Goal: Information Seeking & Learning: Compare options

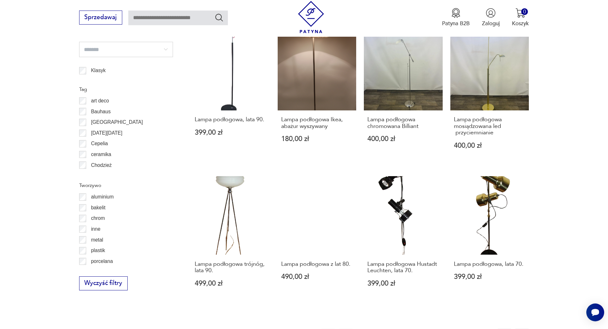
scroll to position [636, 0]
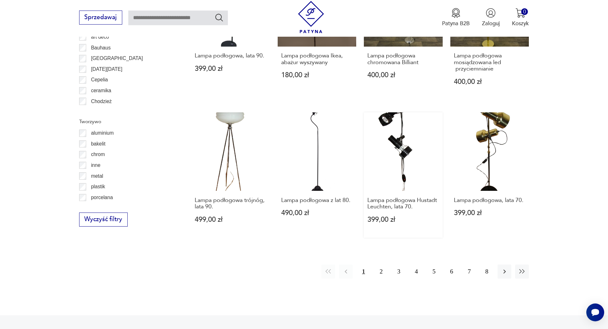
click at [410, 146] on link "Lampa podłogowa Hustadt Leuchten, lata 70. 399,00 zł" at bounding box center [403, 175] width 79 height 126
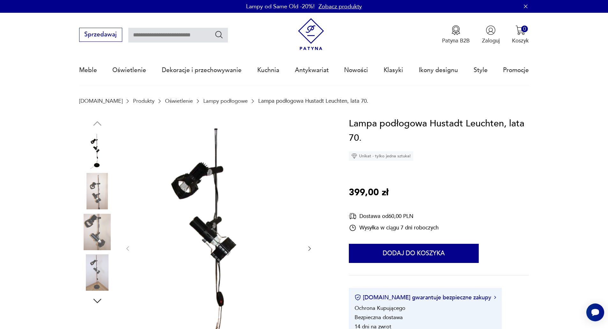
click at [109, 183] on img at bounding box center [97, 191] width 36 height 36
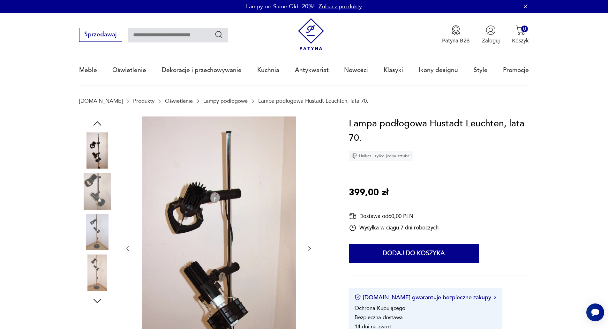
click at [90, 214] on img at bounding box center [97, 232] width 36 height 36
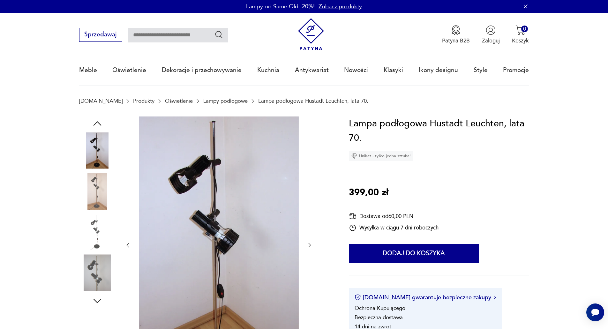
click at [83, 255] on img at bounding box center [97, 272] width 36 height 36
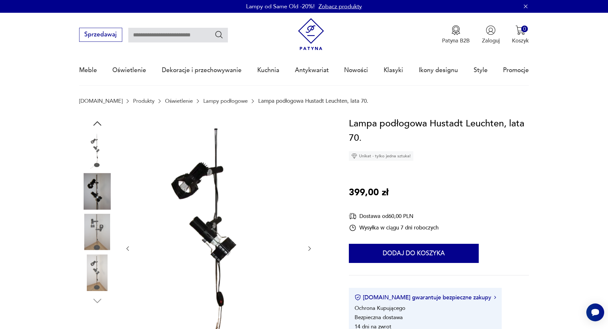
click at [106, 285] on img at bounding box center [97, 272] width 36 height 36
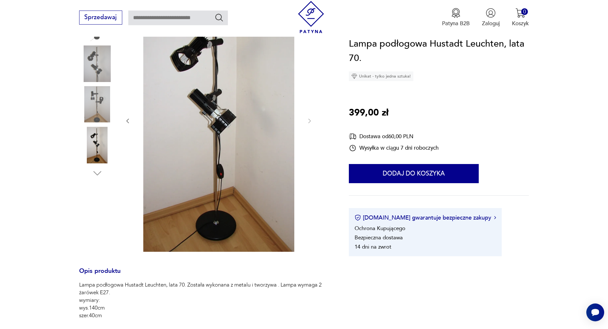
scroll to position [32, 0]
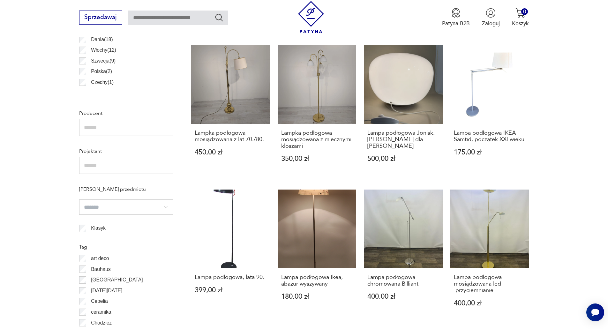
scroll to position [638, 0]
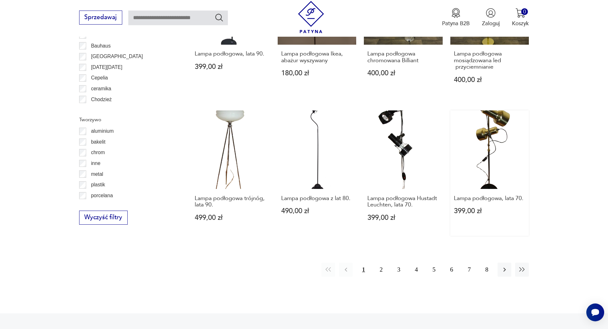
click at [494, 136] on link "Lampa podłogowa, lata 70. 399,00 zł" at bounding box center [489, 173] width 79 height 126
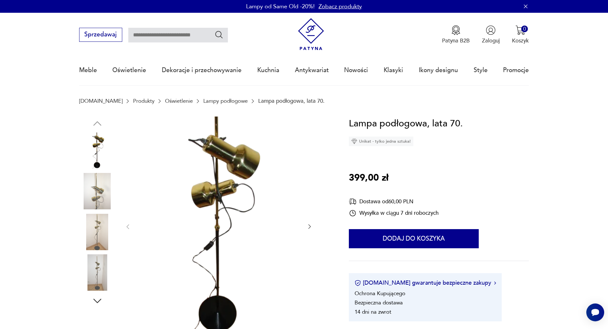
click at [308, 225] on icon "button" at bounding box center [309, 226] width 6 height 6
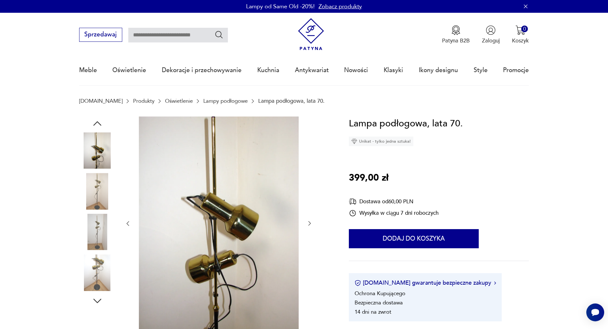
click at [308, 225] on icon "button" at bounding box center [309, 223] width 6 height 6
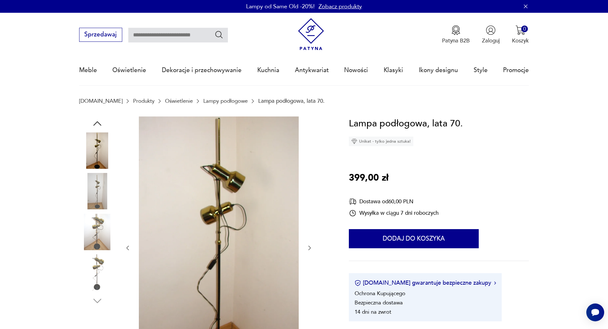
click at [308, 225] on div at bounding box center [218, 247] width 188 height 263
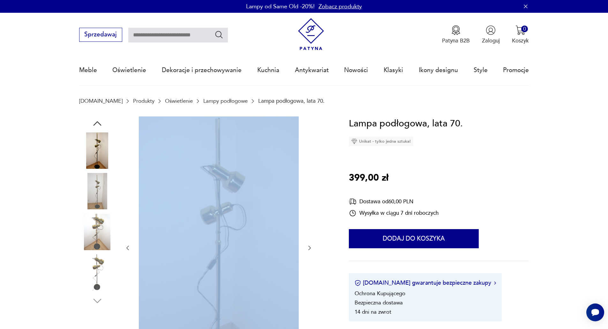
click at [308, 225] on div at bounding box center [218, 247] width 188 height 263
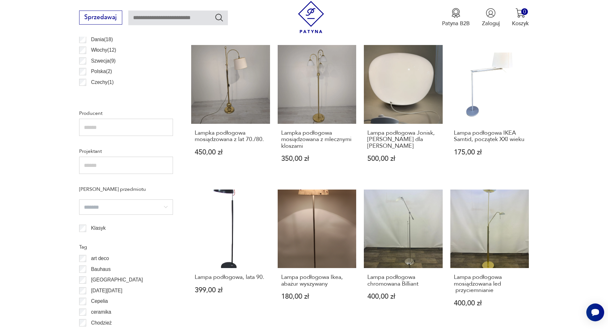
scroll to position [638, 0]
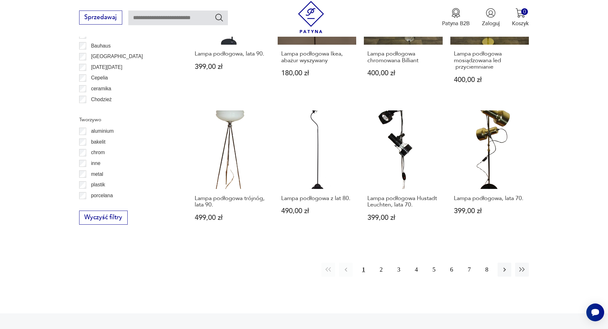
drag, startPoint x: 379, startPoint y: 264, endPoint x: 433, endPoint y: 245, distance: 58.2
click at [379, 264] on button "2" at bounding box center [381, 270] width 14 height 14
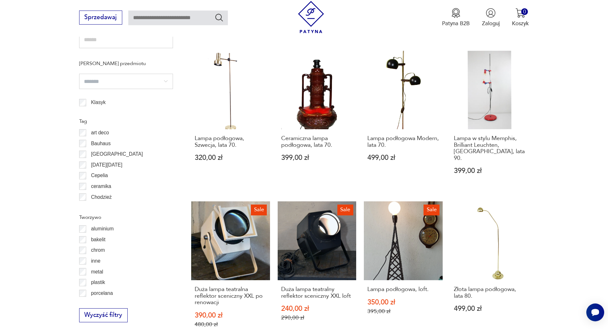
scroll to position [668, 0]
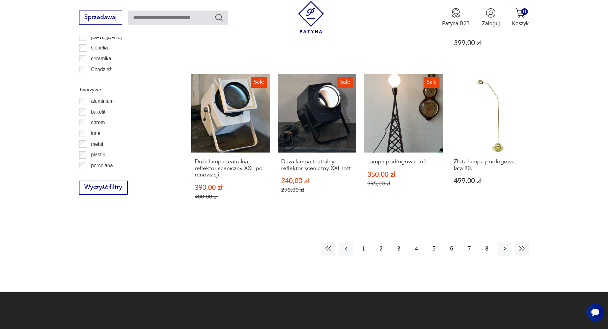
drag, startPoint x: 399, startPoint y: 236, endPoint x: 393, endPoint y: 228, distance: 10.2
click at [398, 242] on button "3" at bounding box center [399, 249] width 14 height 14
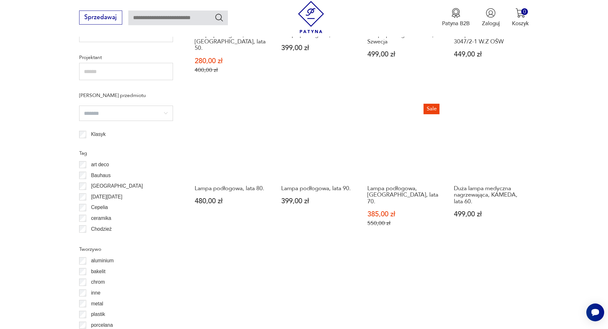
scroll to position [668, 0]
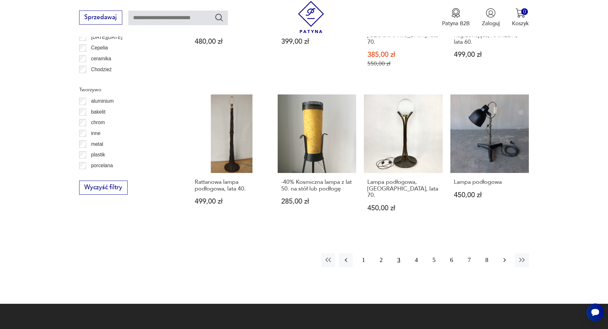
click at [501, 256] on icon "button" at bounding box center [505, 260] width 8 height 8
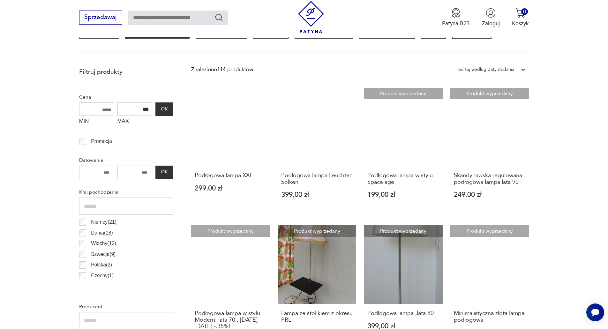
scroll to position [158, 0]
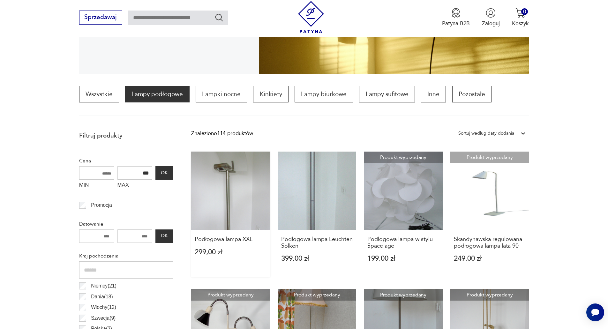
click at [238, 191] on link "Podłogowa lampa XXL 299,00 zł" at bounding box center [230, 215] width 79 height 126
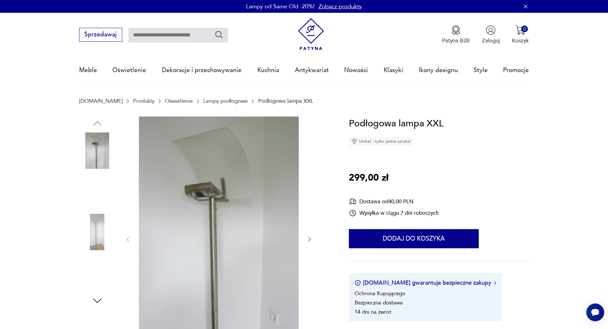
scroll to position [192, 0]
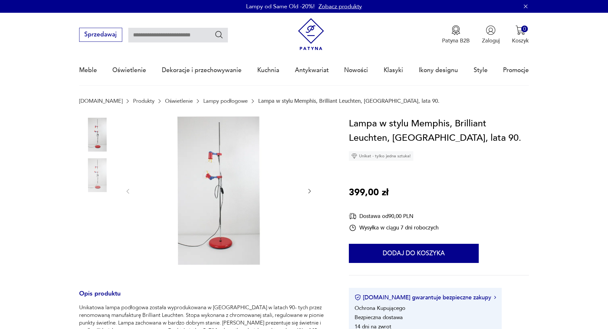
click at [208, 172] on img at bounding box center [219, 190] width 160 height 149
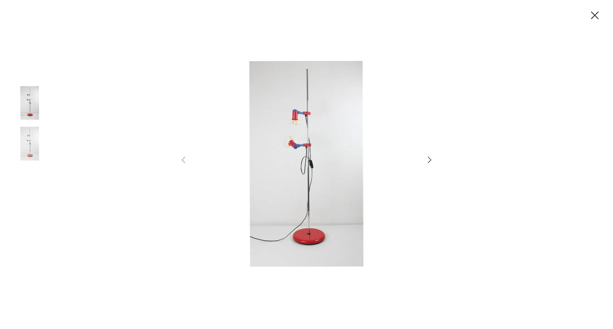
click at [427, 162] on icon "button" at bounding box center [429, 159] width 9 height 9
drag, startPoint x: 187, startPoint y: 159, endPoint x: 66, endPoint y: 113, distance: 129.2
click at [184, 156] on icon "button" at bounding box center [183, 159] width 9 height 9
click at [24, 99] on img at bounding box center [29, 103] width 36 height 36
click at [330, 132] on img at bounding box center [307, 163] width 222 height 263
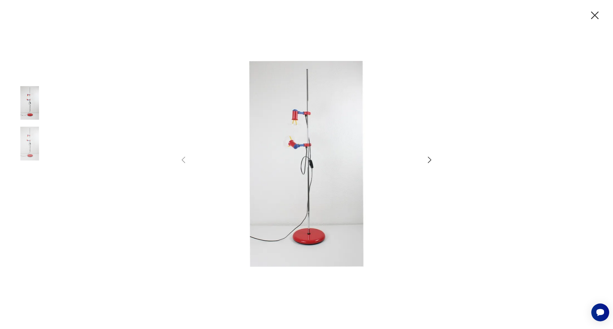
click at [330, 132] on img at bounding box center [307, 163] width 222 height 263
click at [594, 13] on icon "button" at bounding box center [594, 15] width 13 height 13
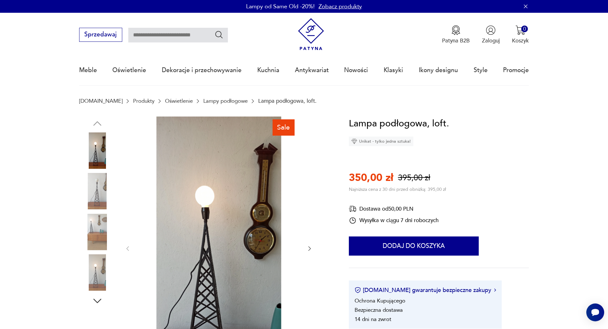
scroll to position [96, 0]
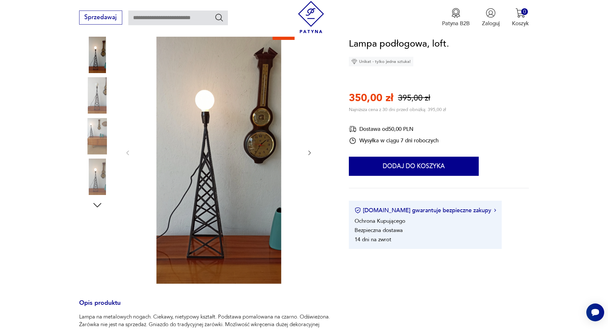
click at [90, 90] on img at bounding box center [97, 95] width 36 height 36
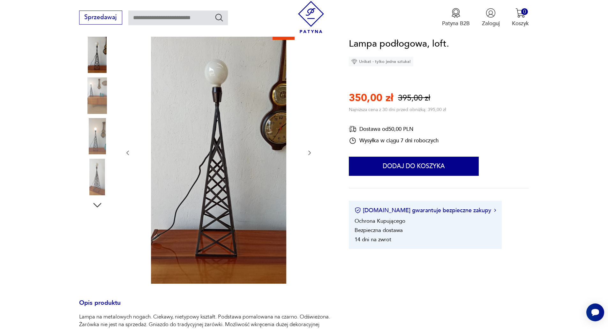
click at [88, 122] on img at bounding box center [97, 136] width 36 height 36
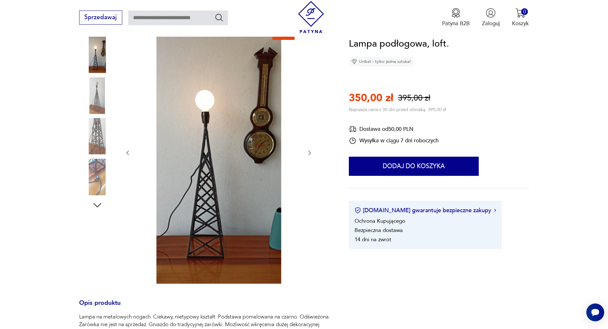
click at [92, 169] on img at bounding box center [97, 177] width 36 height 36
